Goal: Transaction & Acquisition: Purchase product/service

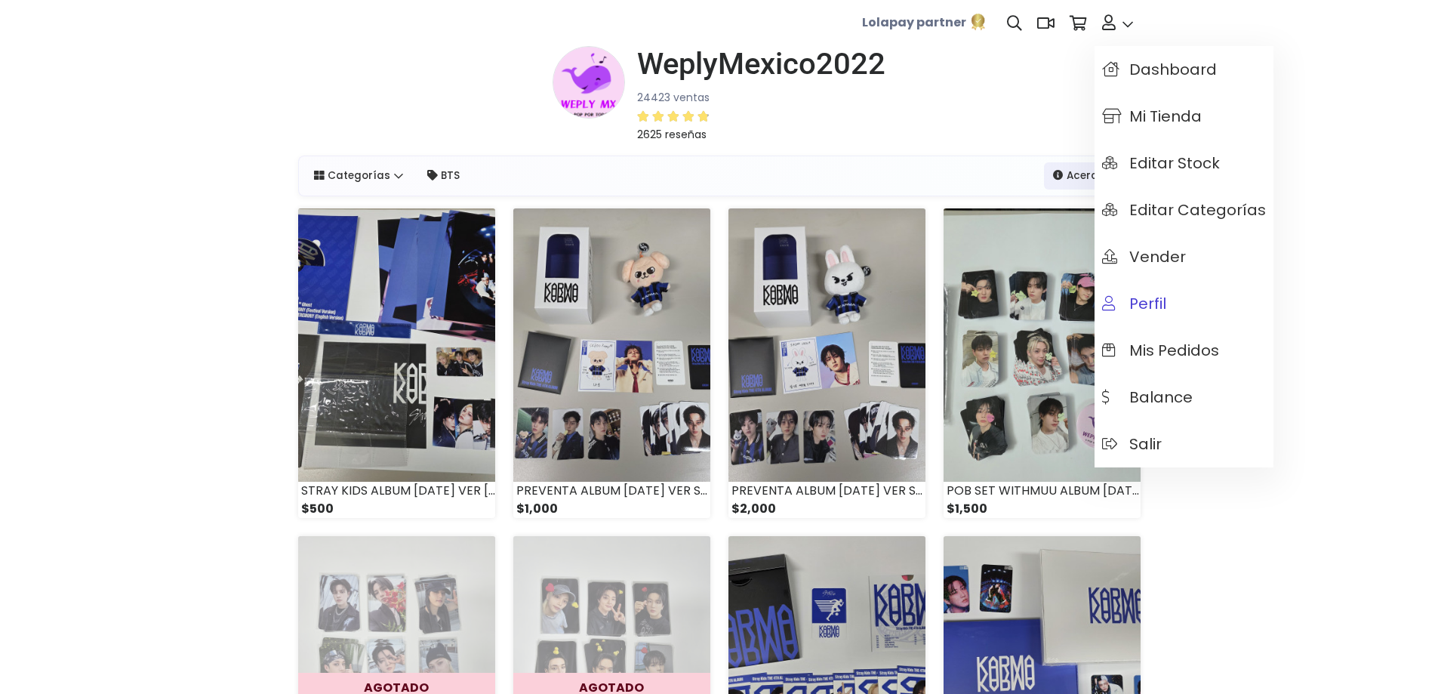
click at [1143, 297] on span "Perfil" at bounding box center [1134, 303] width 64 height 17
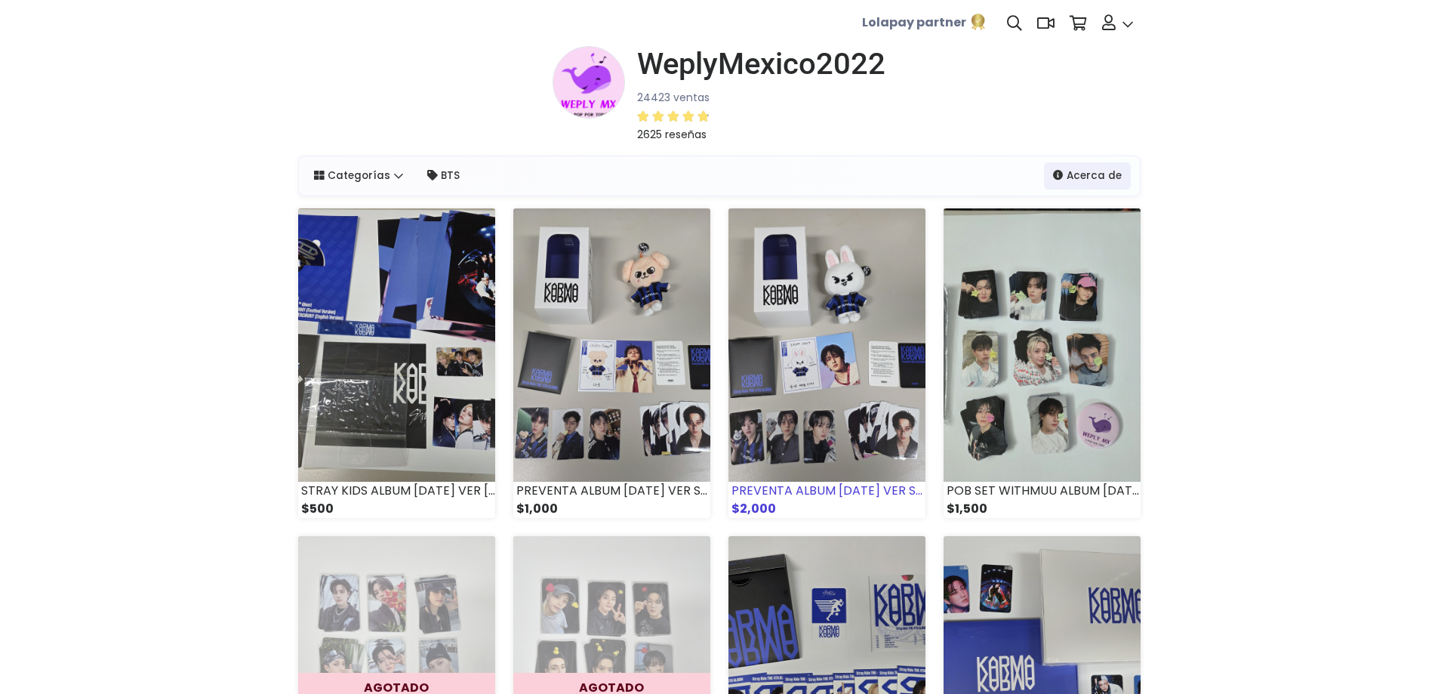
click at [870, 317] on img at bounding box center [827, 344] width 197 height 273
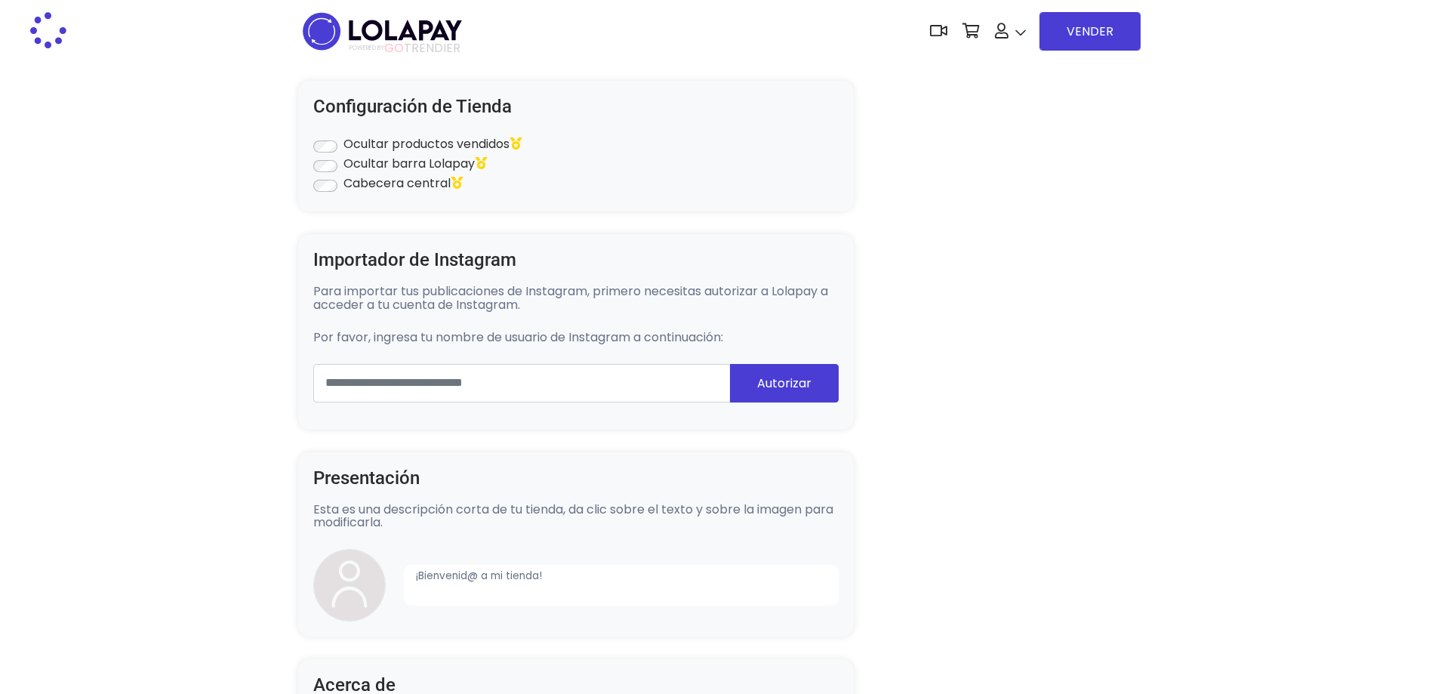
type input "**********"
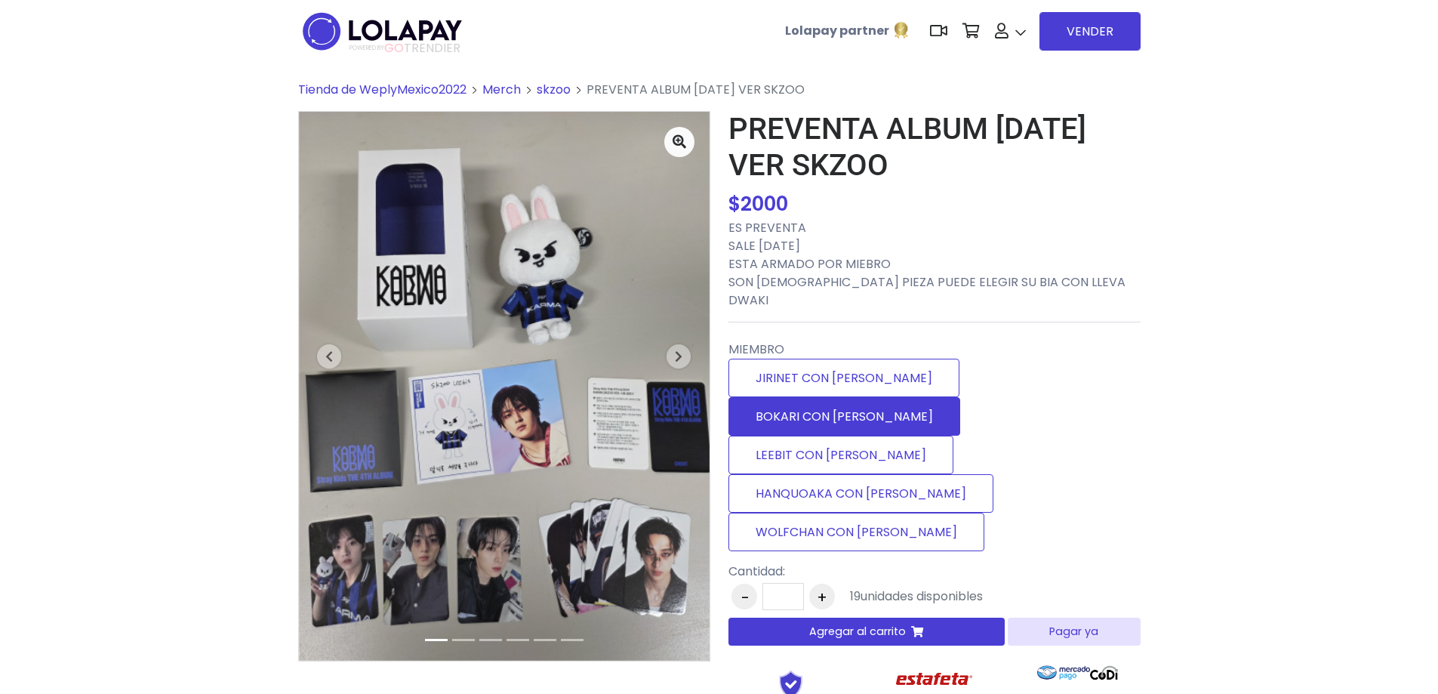
click at [910, 397] on label "BOKARI CON [PERSON_NAME]" at bounding box center [845, 416] width 232 height 39
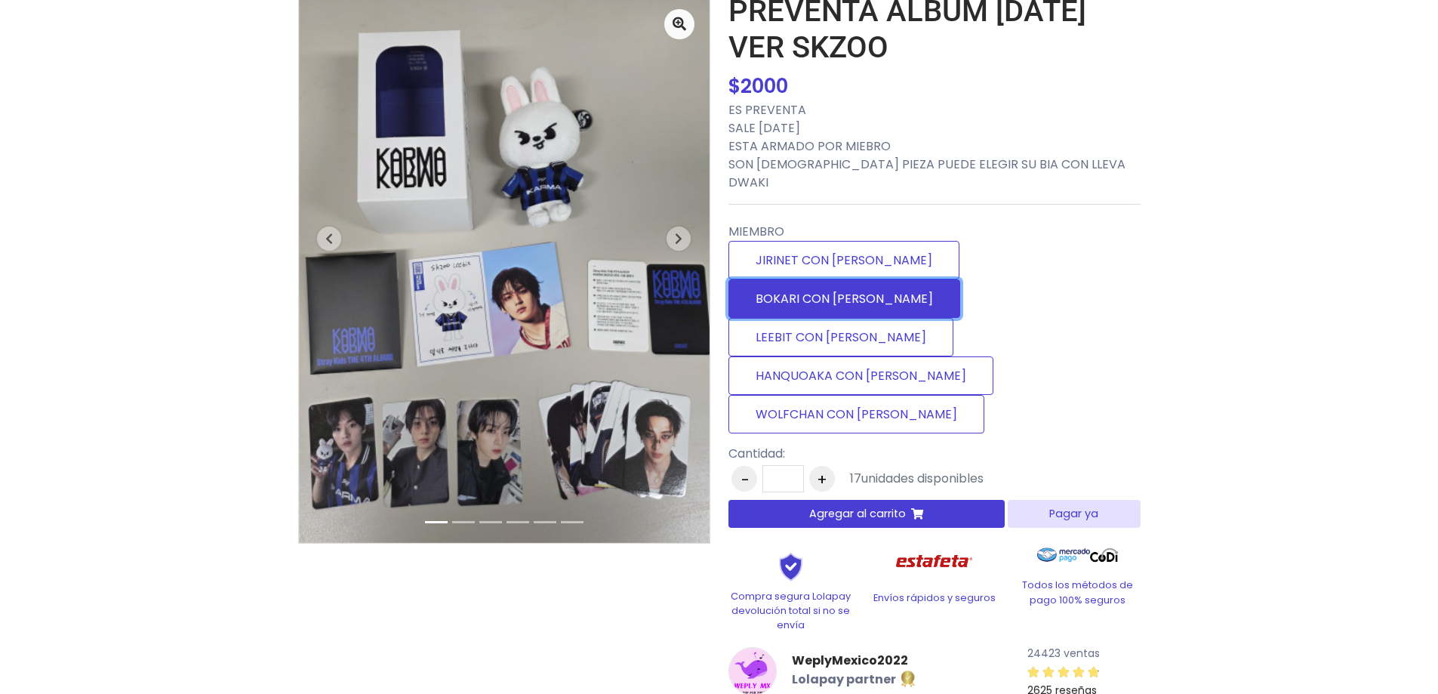
scroll to position [151, 0]
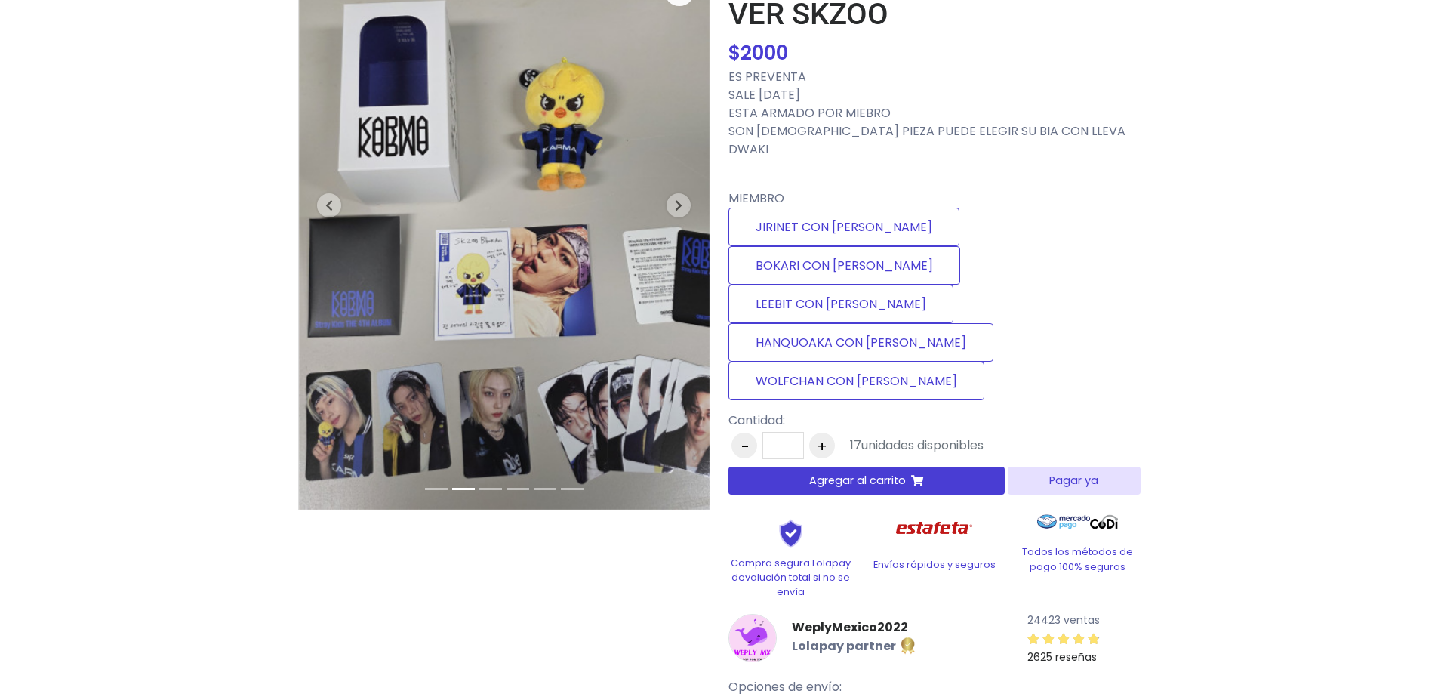
click at [1058, 467] on button "Pagar ya" at bounding box center [1074, 481] width 132 height 28
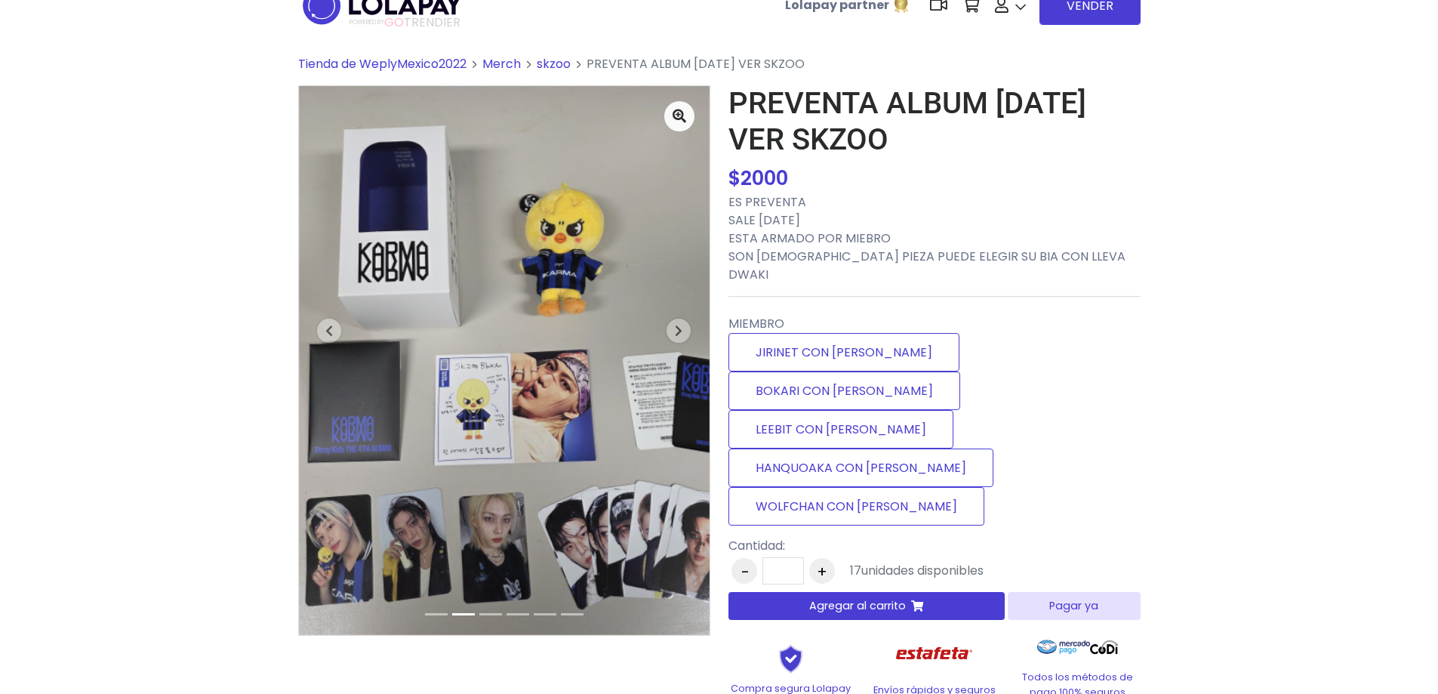
scroll to position [8, 0]
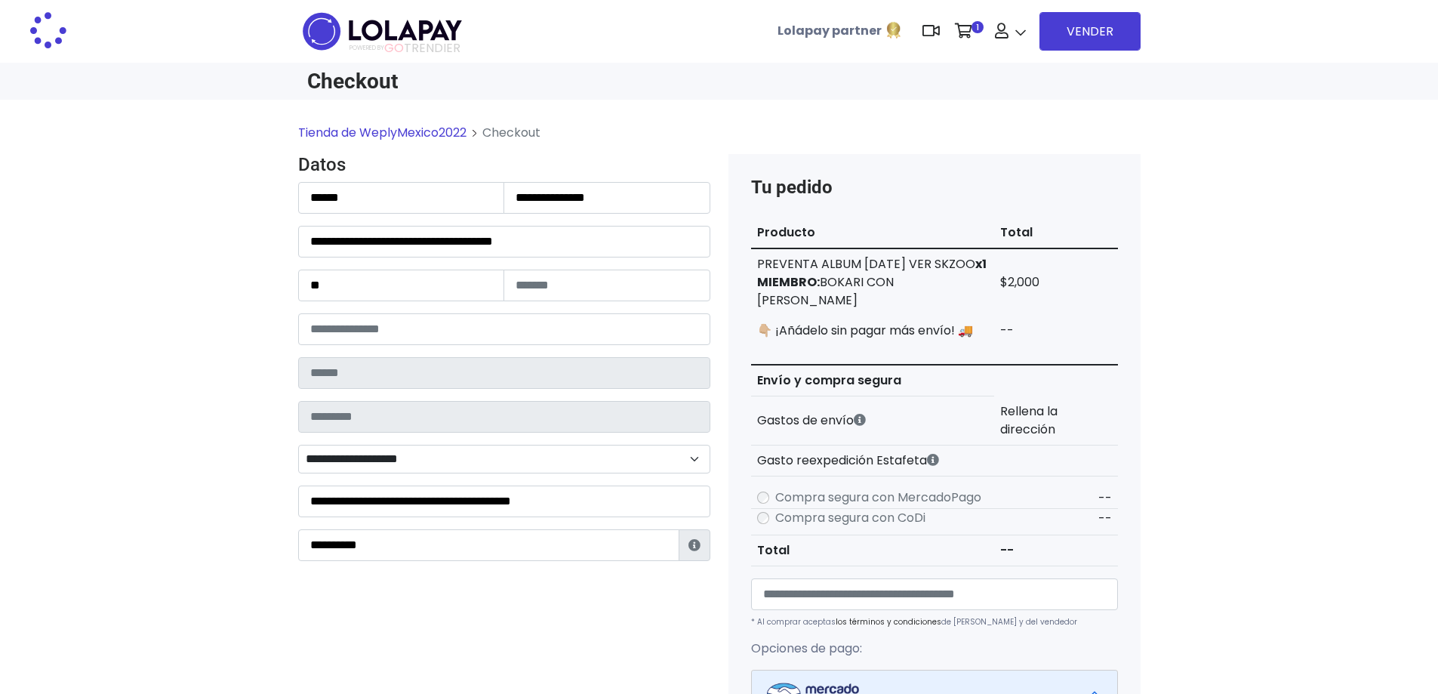
type input "**********"
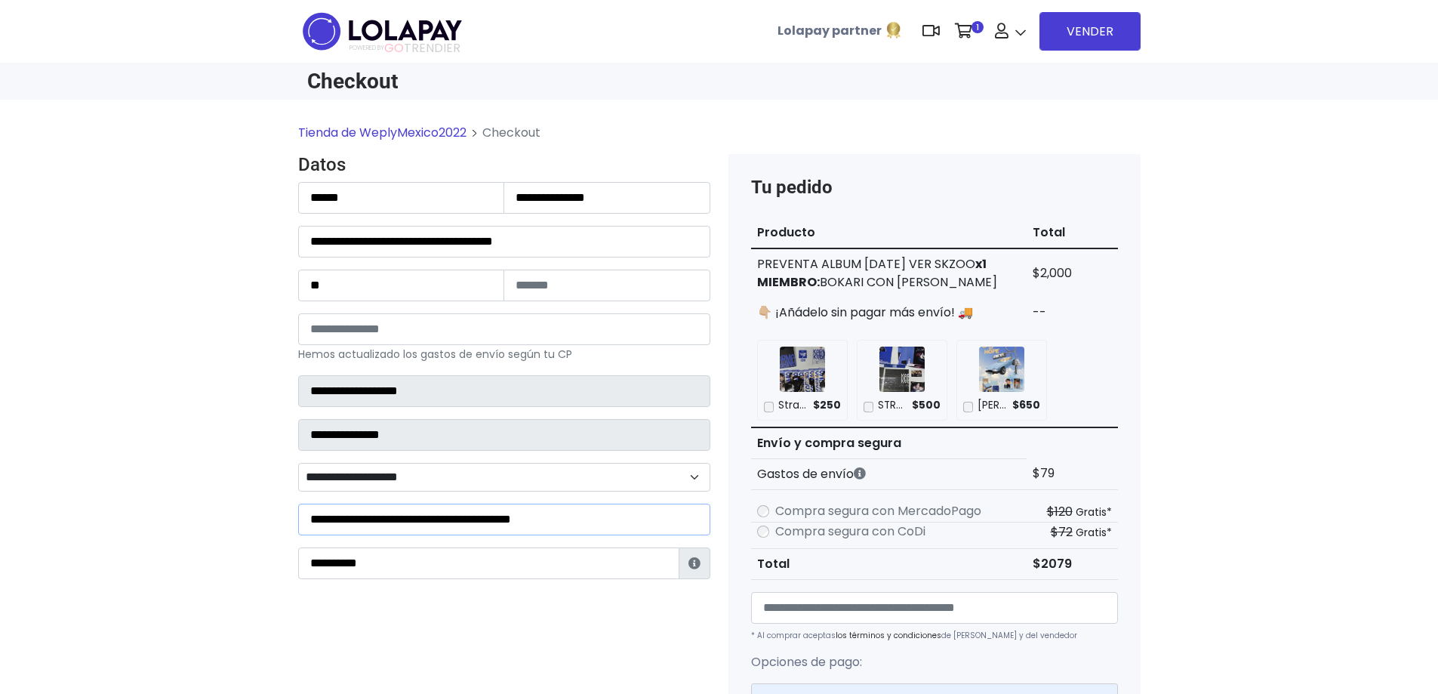
click at [578, 527] on input "**********" at bounding box center [504, 520] width 412 height 32
type input "**********"
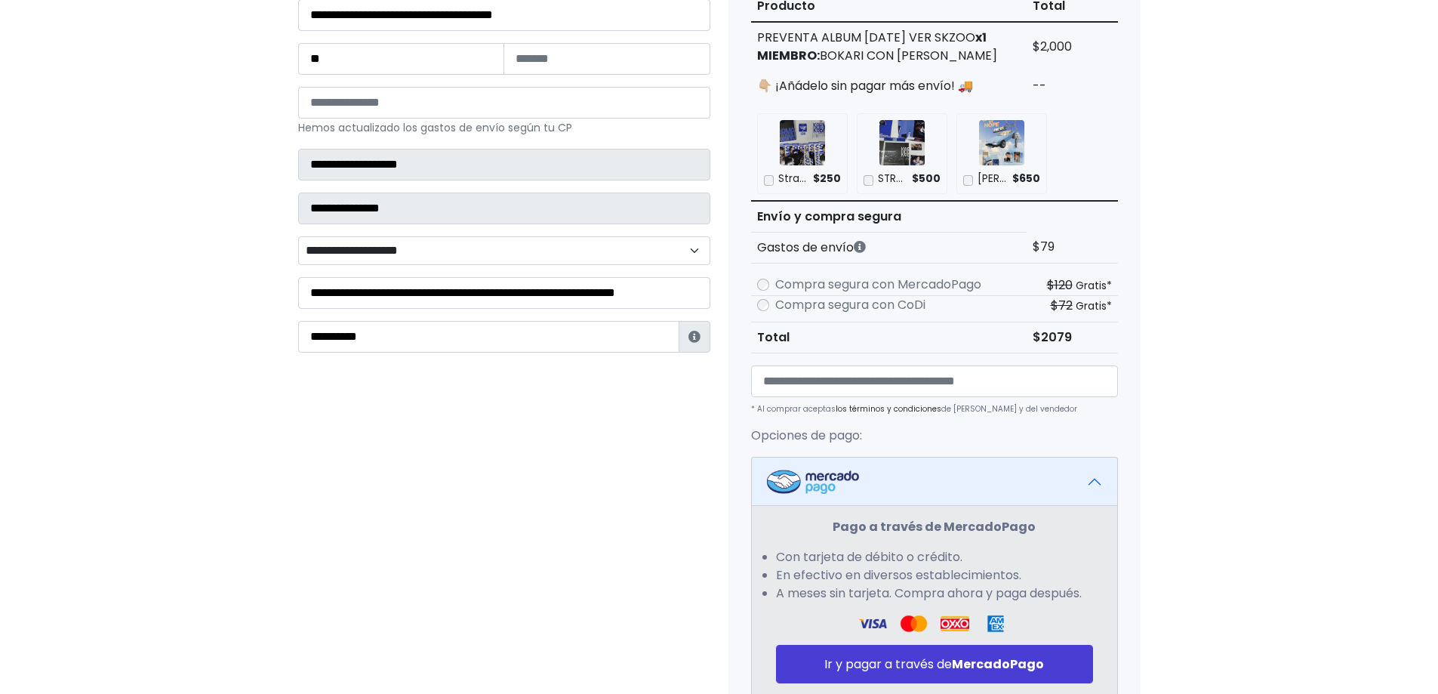
click at [895, 650] on button "Ir y pagar a través de MercadoPago" at bounding box center [934, 664] width 317 height 39
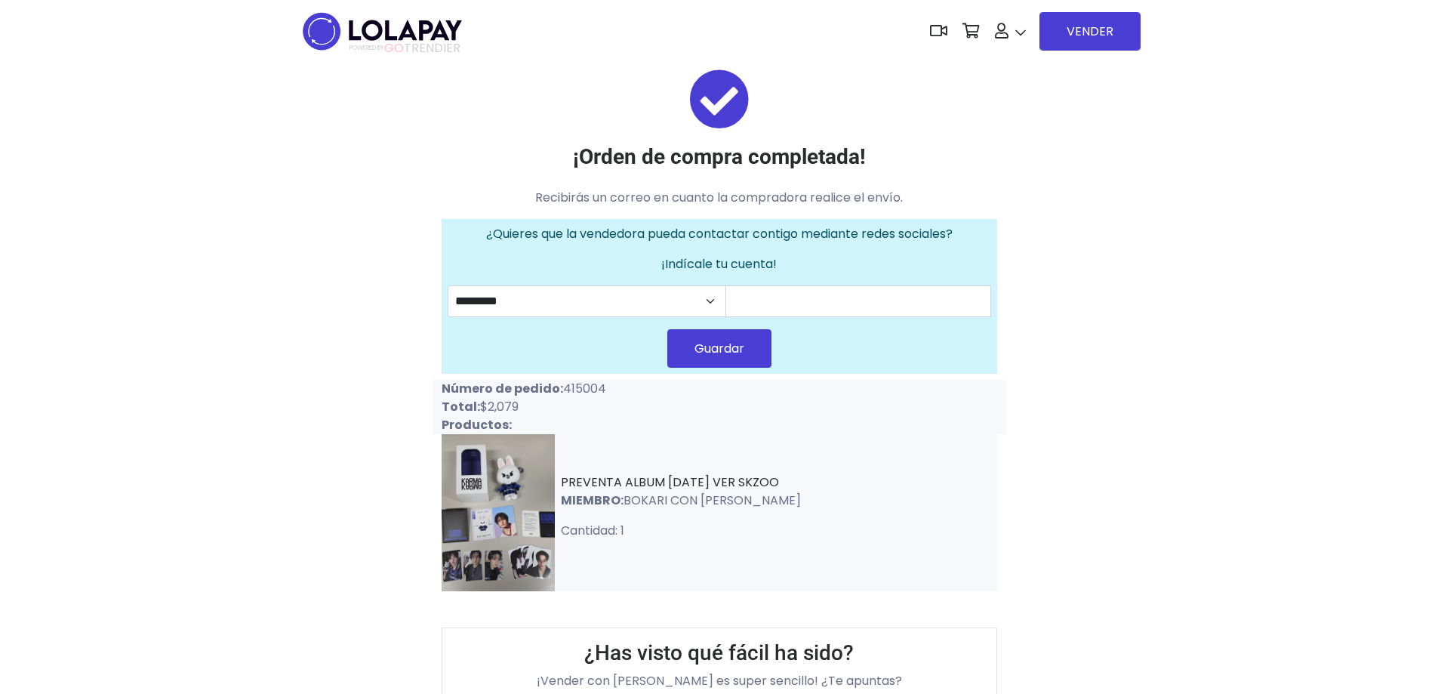
click at [388, 53] on span "GO" at bounding box center [394, 47] width 20 height 17
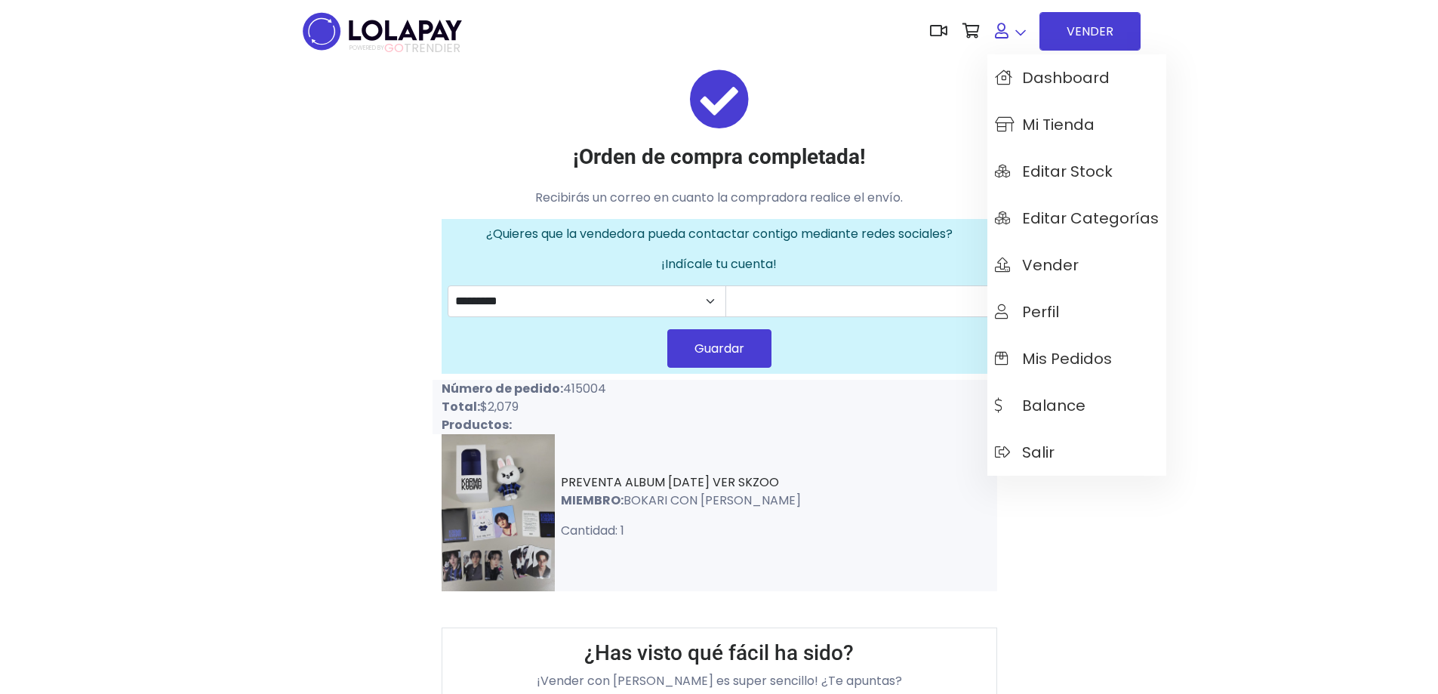
click at [997, 26] on icon at bounding box center [1002, 30] width 14 height 15
click at [1068, 367] on span "Mis pedidos" at bounding box center [1053, 358] width 117 height 17
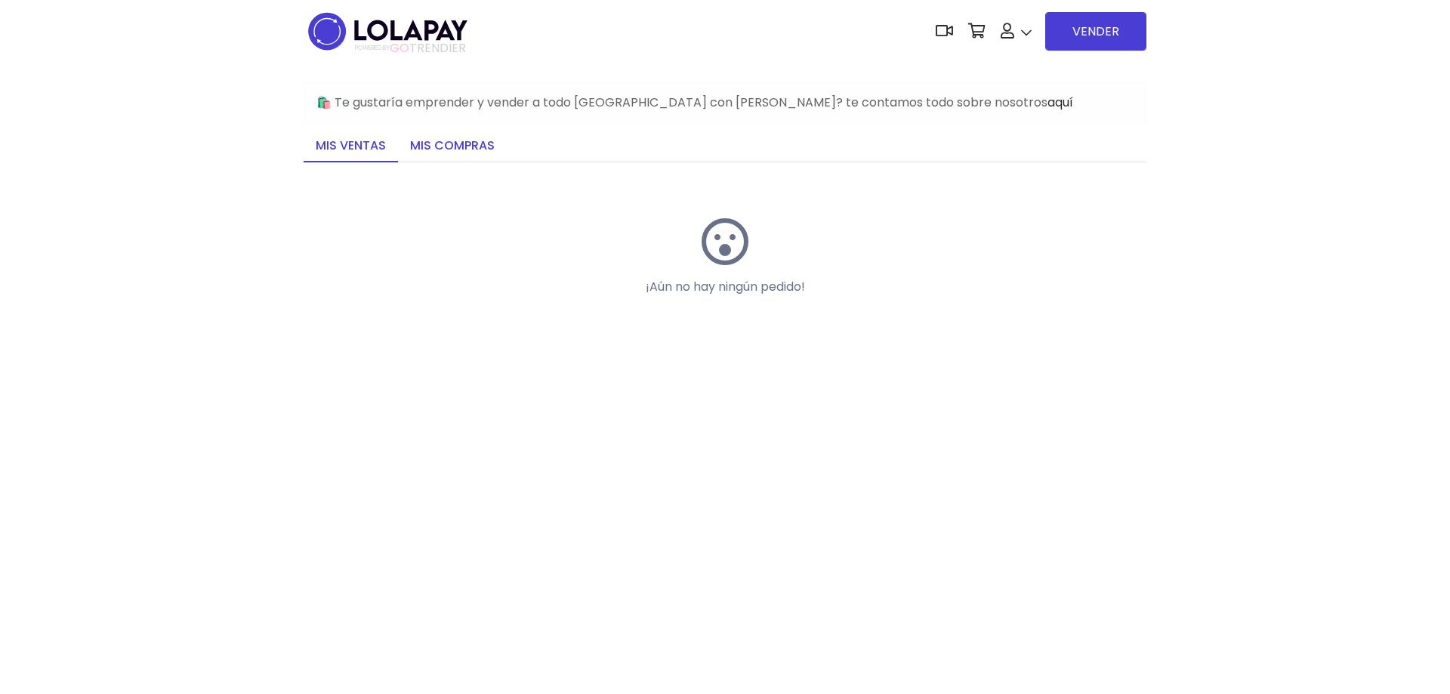
click at [456, 147] on link "Mis compras" at bounding box center [452, 147] width 109 height 32
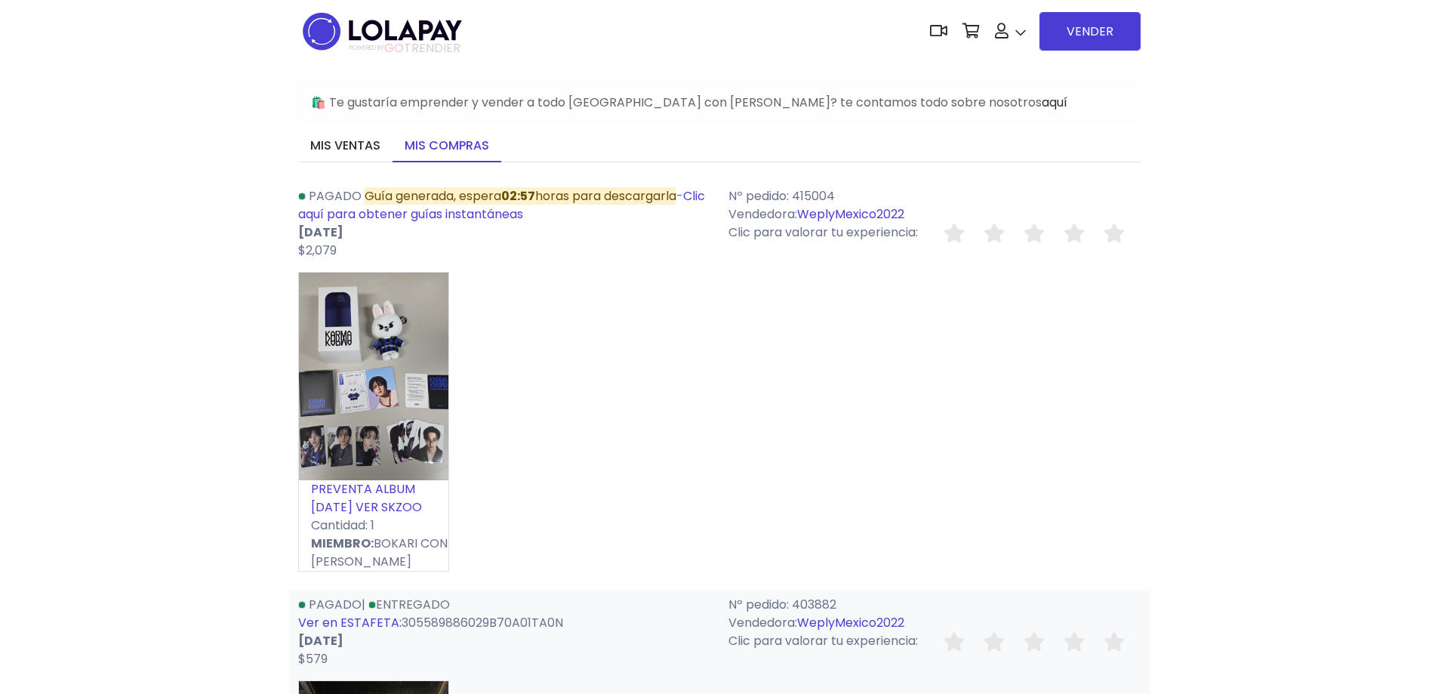
click at [344, 471] on img at bounding box center [373, 377] width 149 height 208
click at [362, 491] on link "PREVENTA ALBUM [DATE] VER SKZOO" at bounding box center [366, 497] width 111 height 35
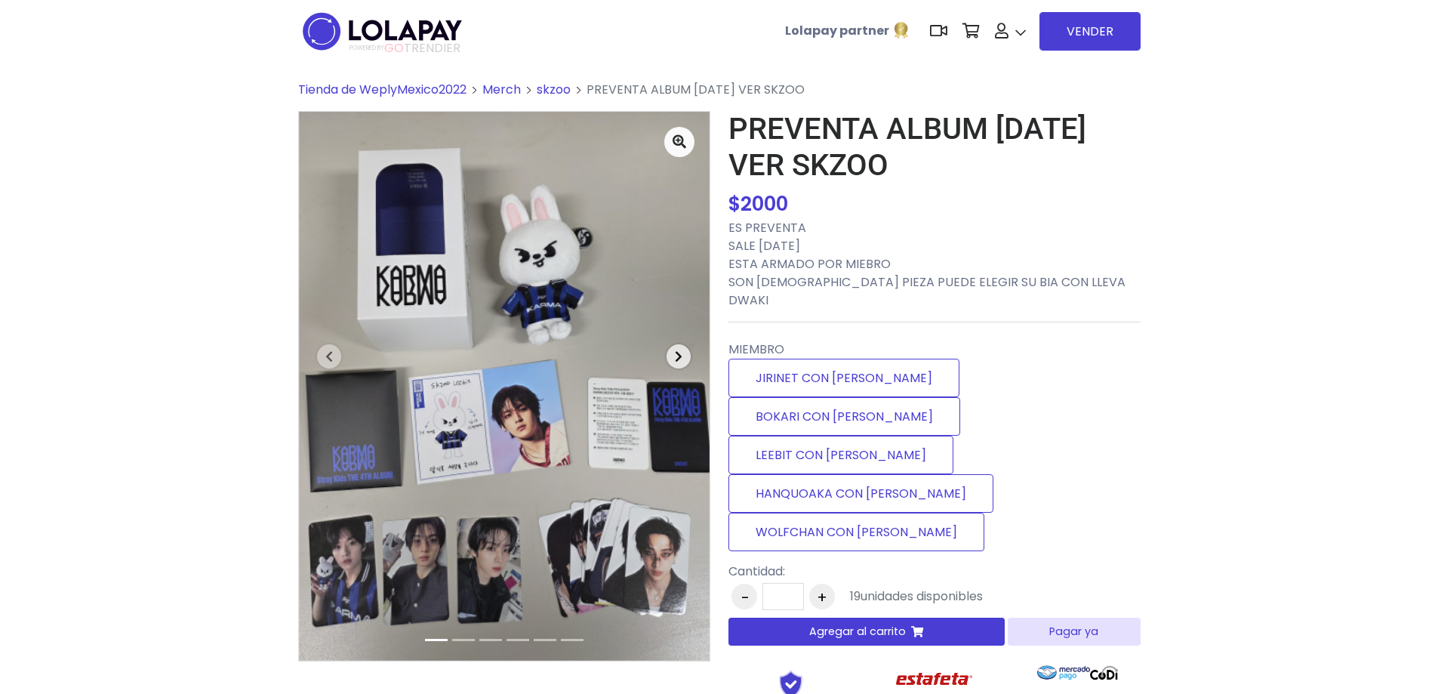
click at [678, 356] on icon "button" at bounding box center [679, 356] width 8 height 12
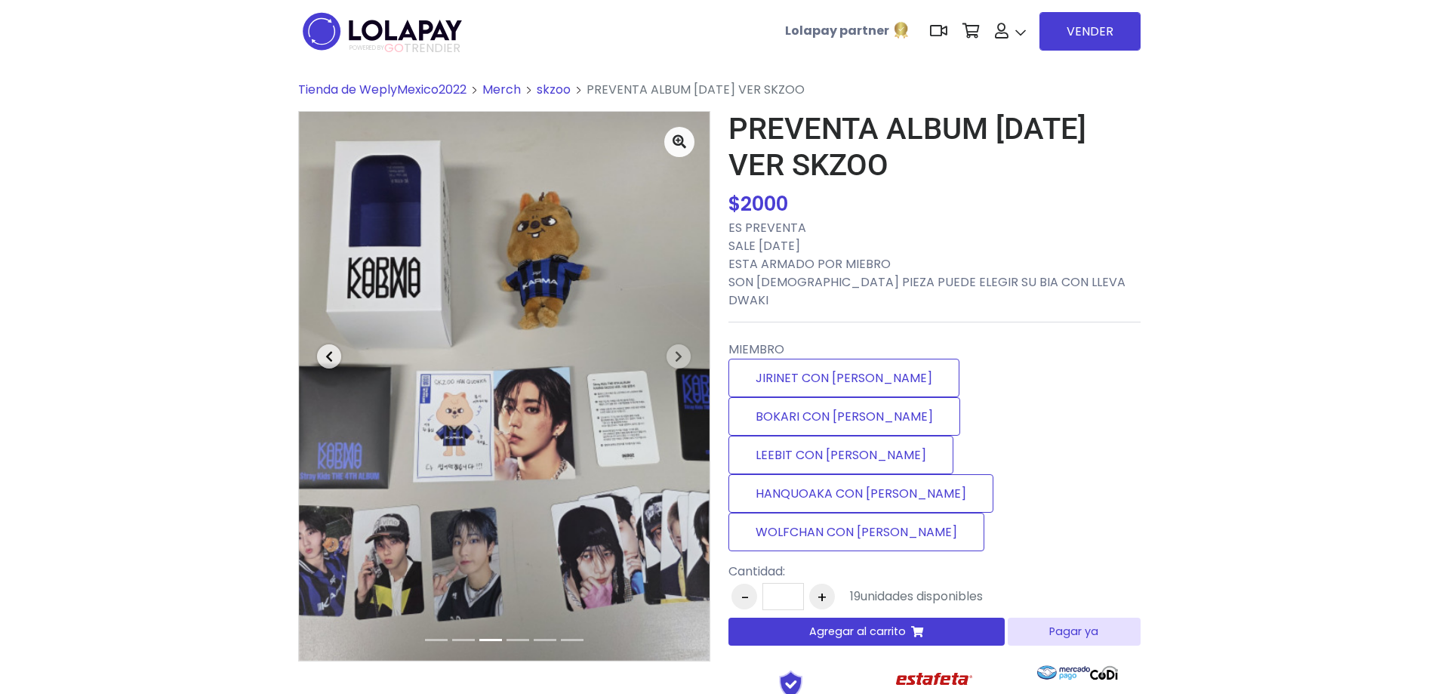
click at [320, 359] on span "button" at bounding box center [329, 356] width 24 height 24
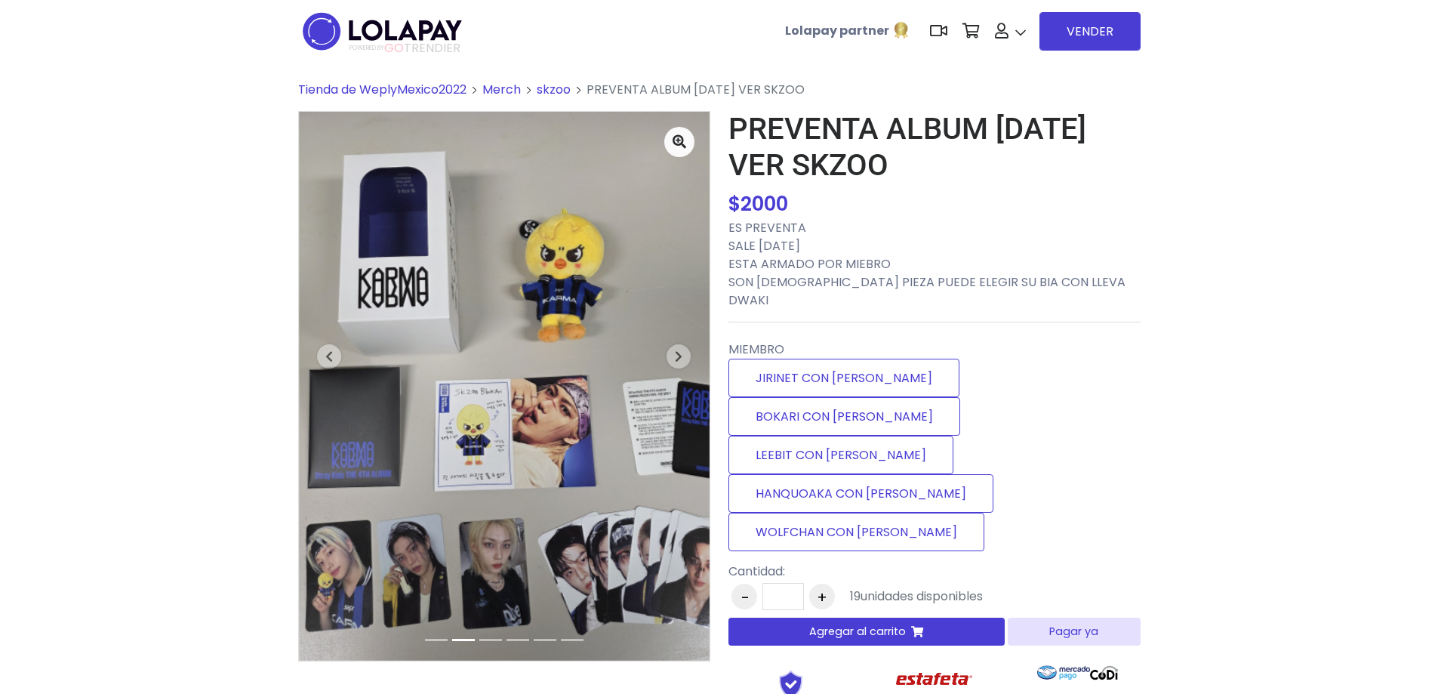
click at [436, 412] on img at bounding box center [504, 386] width 411 height 549
click at [685, 148] on icon at bounding box center [680, 141] width 14 height 14
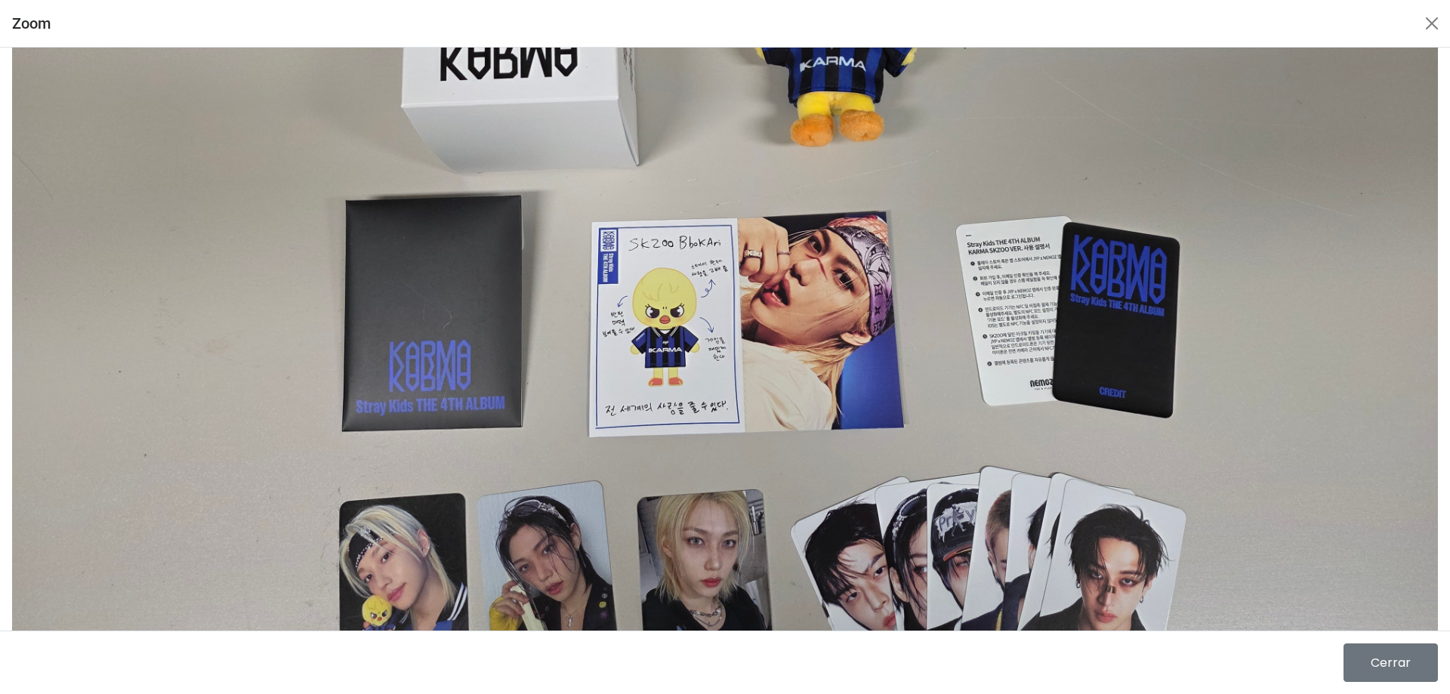
scroll to position [502, 0]
